Goal: Obtain resource: Download file/media

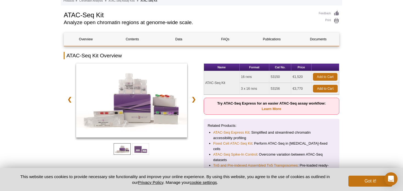
scroll to position [55, 0]
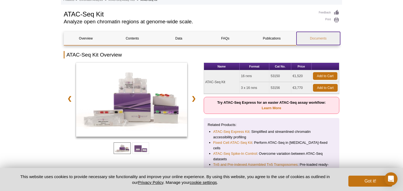
click at [315, 39] on link "Documents" at bounding box center [318, 38] width 44 height 13
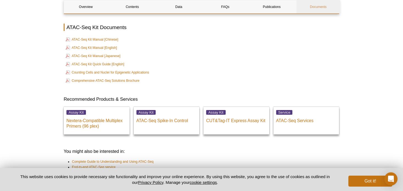
scroll to position [1297, 0]
click at [95, 44] on link "ATAC-Seq Kit Manual [English]" at bounding box center [91, 47] width 51 height 7
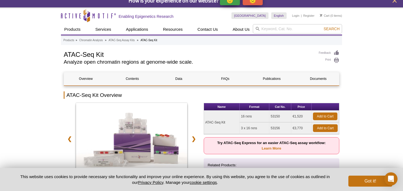
scroll to position [0, 0]
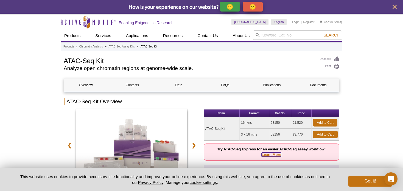
click at [278, 153] on link "Learn More" at bounding box center [271, 155] width 19 height 4
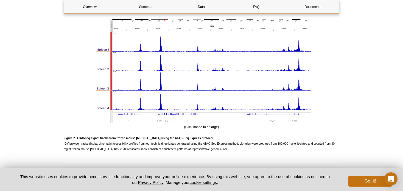
scroll to position [843, 0]
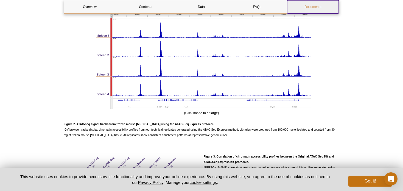
click at [316, 11] on link "Documents" at bounding box center [313, 6] width 52 height 13
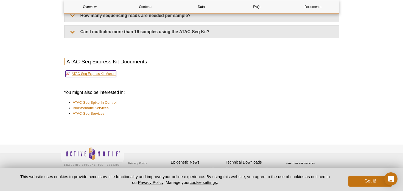
click at [95, 71] on link "ATAC-Seq Express Kit Manual" at bounding box center [91, 74] width 50 height 7
